Goal: Browse casually: Explore the website without a specific task or goal

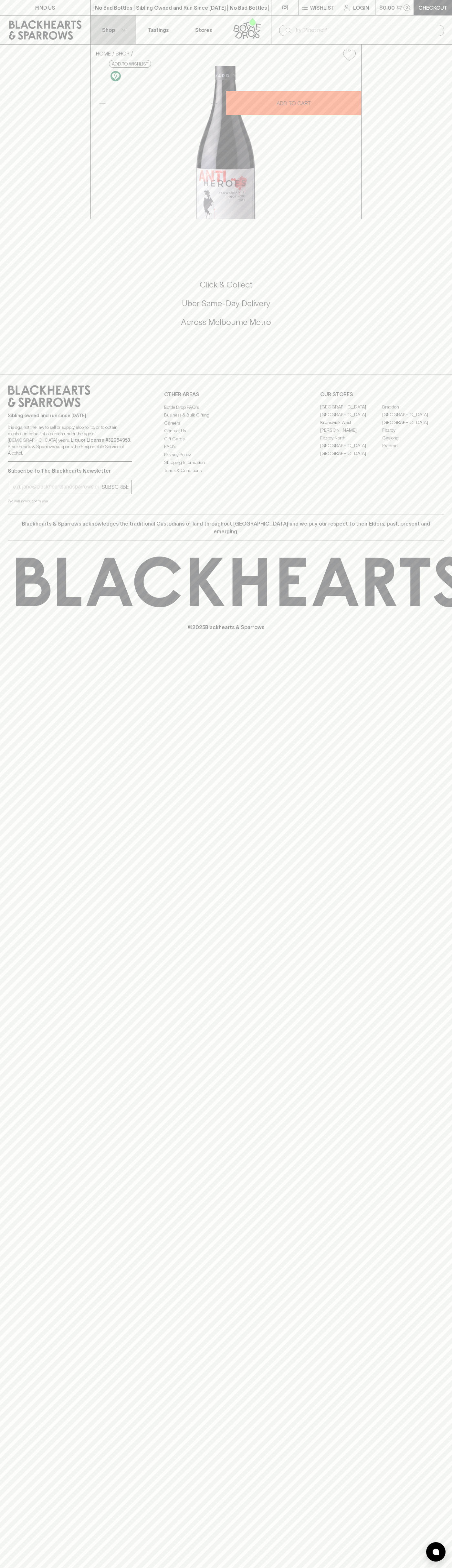
click at [121, 23] on button "Shop" at bounding box center [113, 29] width 45 height 29
click at [242, 1567] on html "FIND US | No Bad Bottles | Sibling Owned and Run Since 2006 | No Bad Bottles | …" at bounding box center [226, 784] width 452 height 1568
click at [1, 494] on div at bounding box center [226, 784] width 452 height 1568
